Goal: Find specific page/section: Find specific page/section

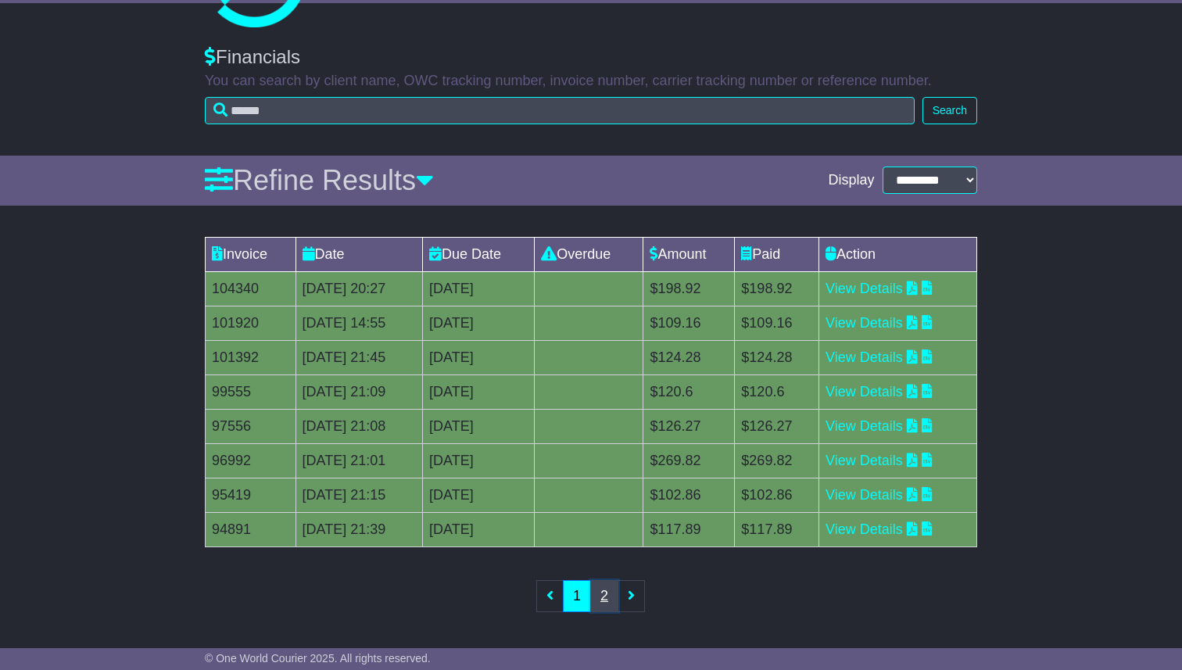
click at [608, 593] on link "2" at bounding box center [604, 596] width 28 height 32
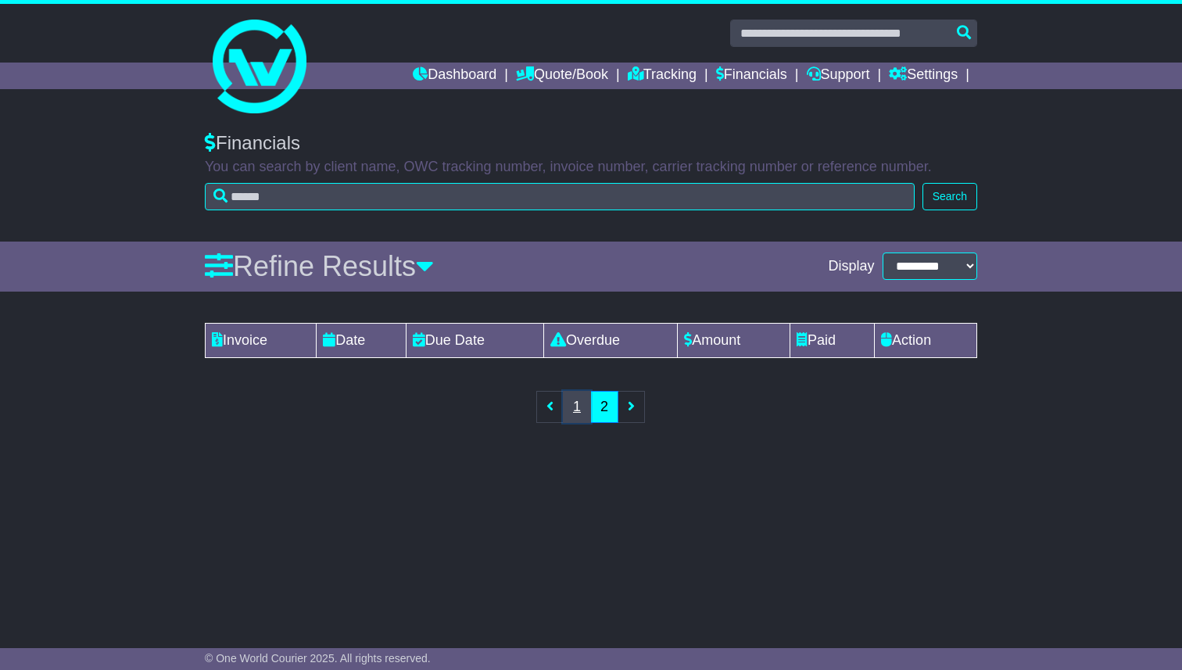
click at [579, 414] on link "1" at bounding box center [577, 407] width 28 height 32
click at [570, 417] on link "1" at bounding box center [577, 407] width 28 height 32
click at [568, 407] on link "1" at bounding box center [577, 407] width 28 height 32
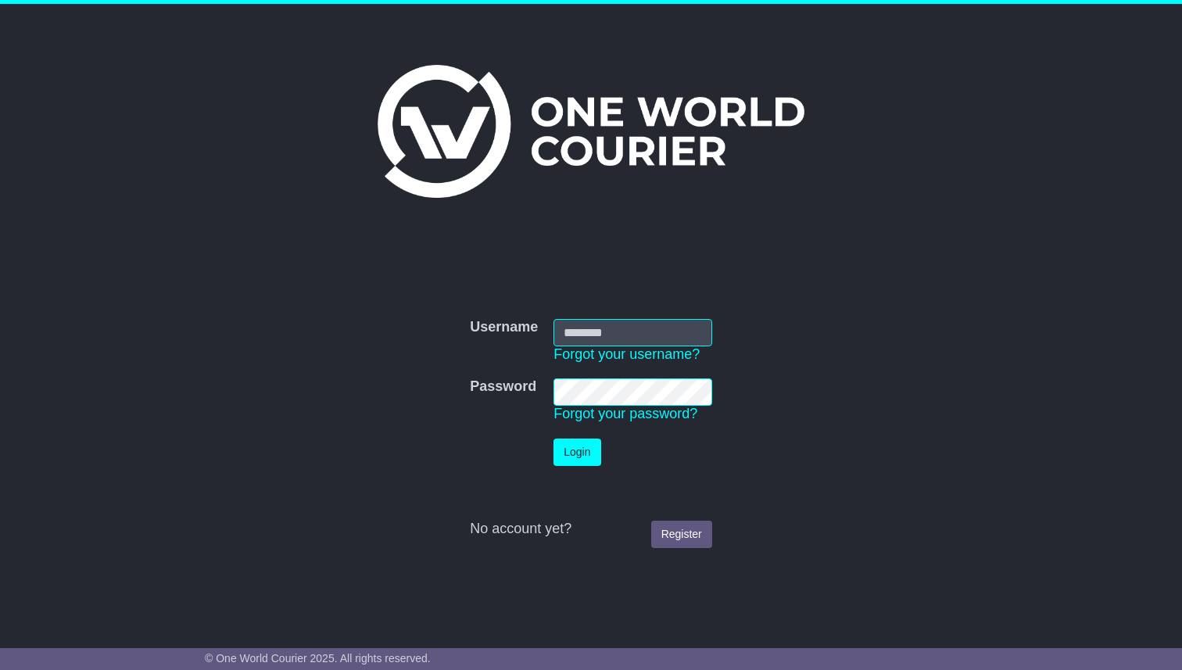
click at [591, 308] on div "Username Username Forgot your username? Password Password Forgot your password?…" at bounding box center [591, 422] width 788 height 268
click at [584, 335] on input "Username" at bounding box center [633, 332] width 159 height 27
type input "**********"
click at [562, 452] on button "Login" at bounding box center [577, 452] width 47 height 27
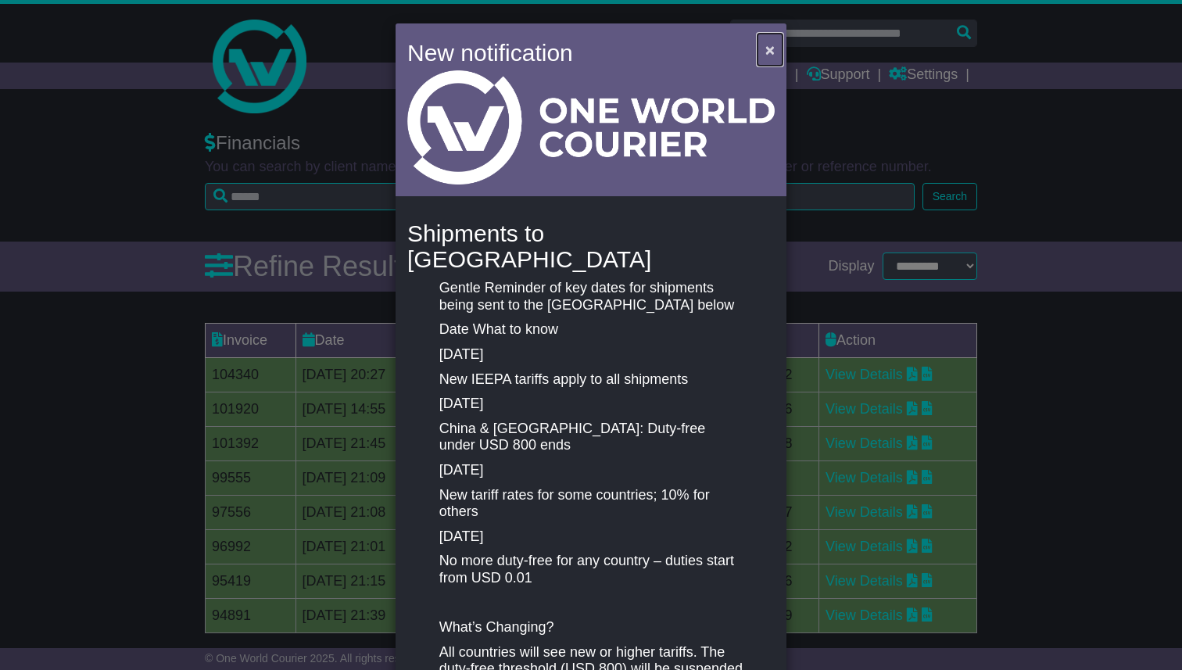
click at [767, 52] on span "×" at bounding box center [769, 50] width 9 height 18
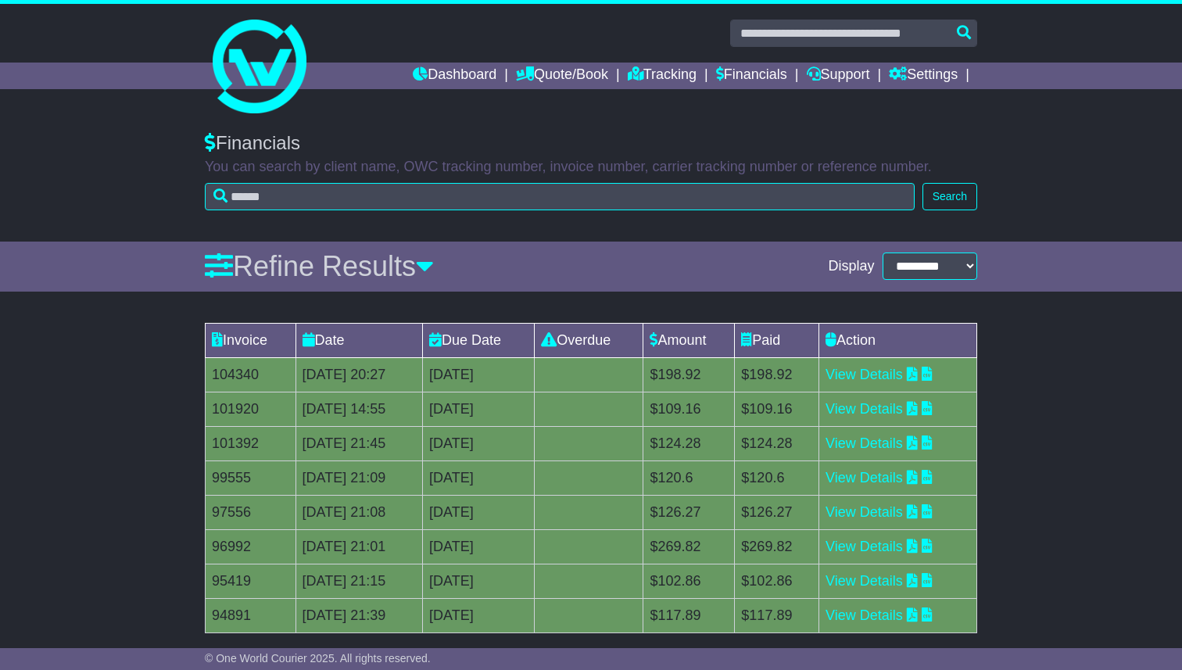
scroll to position [86, 0]
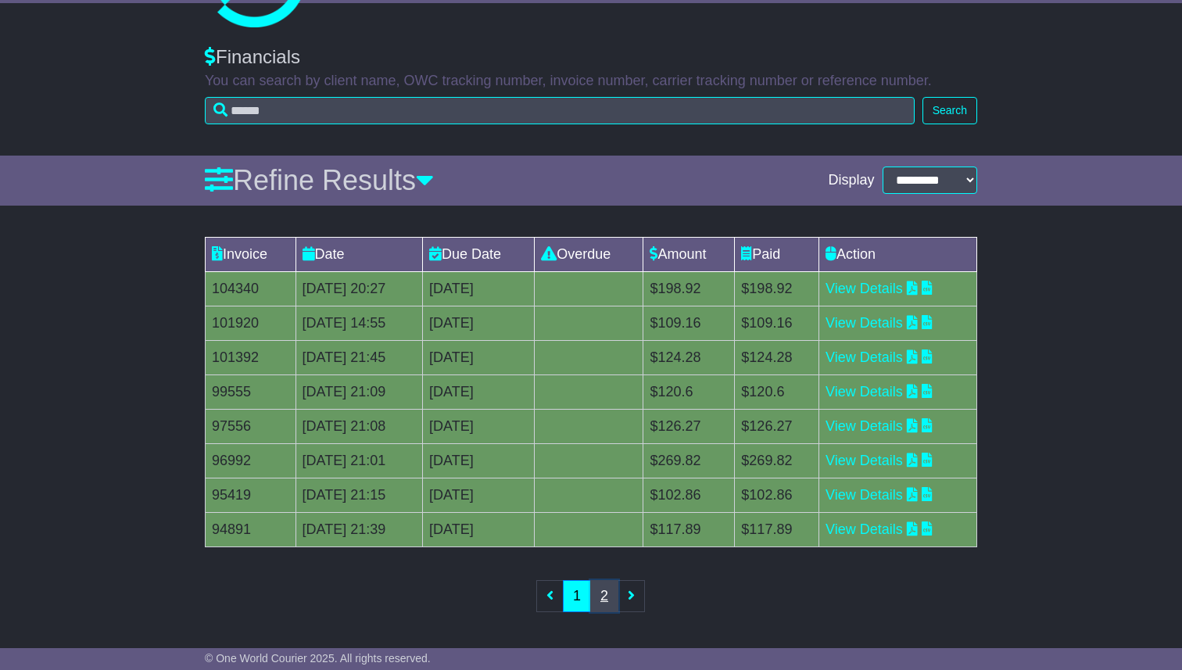
click at [602, 603] on link "2" at bounding box center [604, 596] width 28 height 32
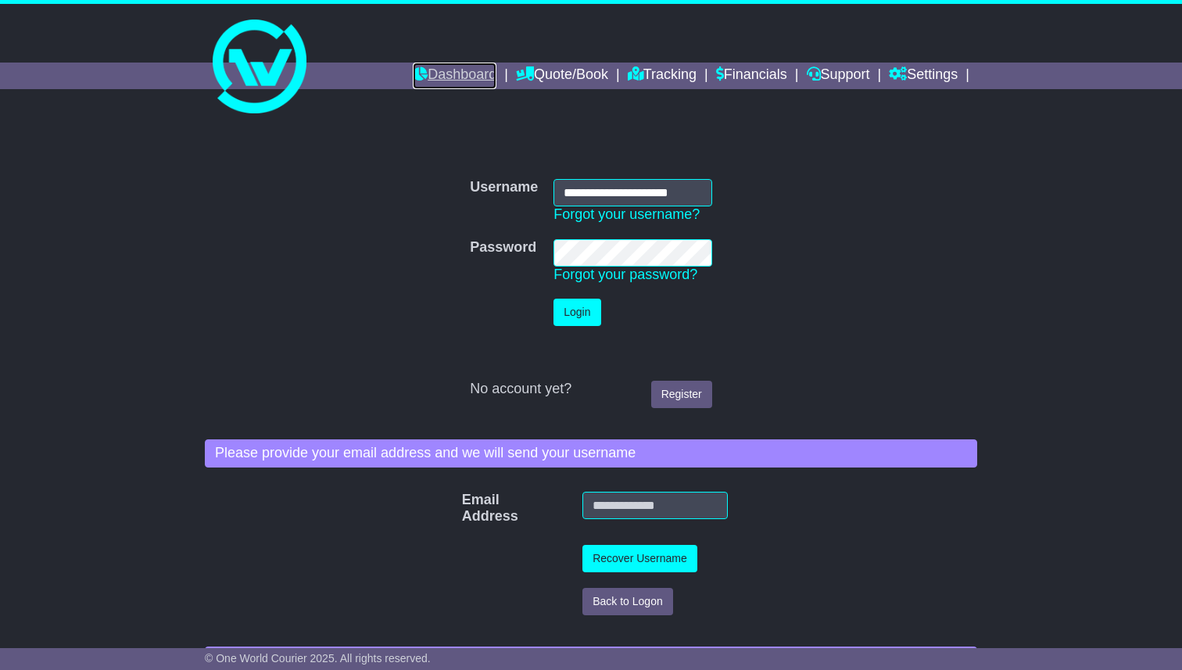
click at [448, 77] on link "Dashboard" at bounding box center [455, 76] width 84 height 27
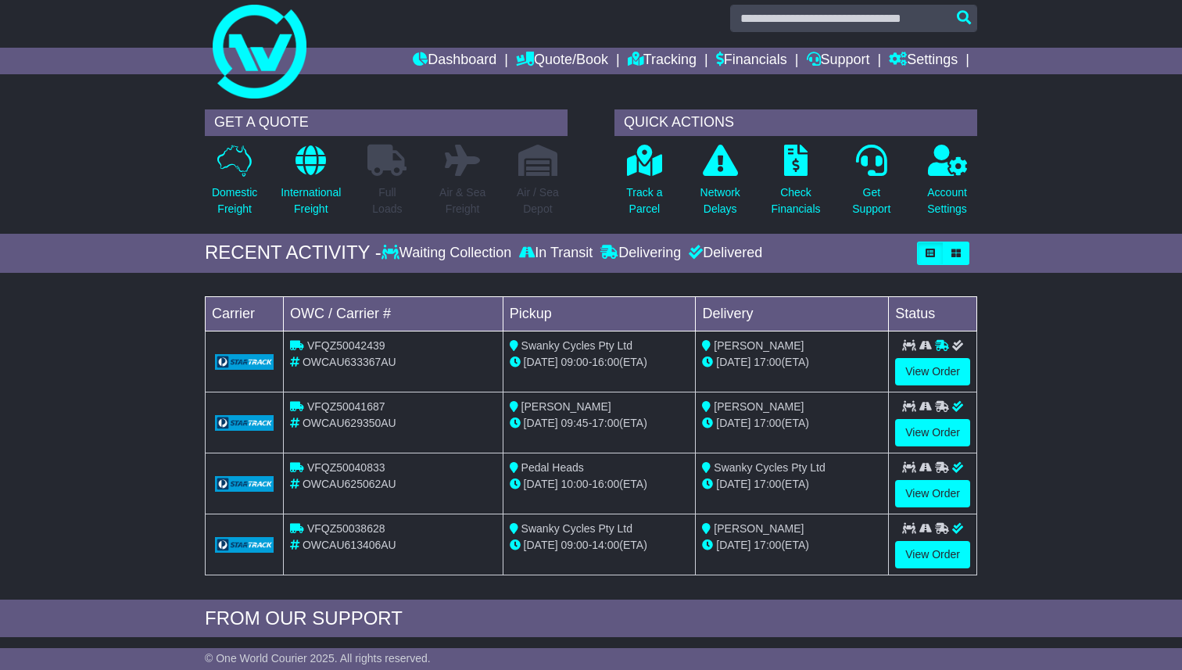
scroll to position [251, 0]
